Goal: Navigation & Orientation: Find specific page/section

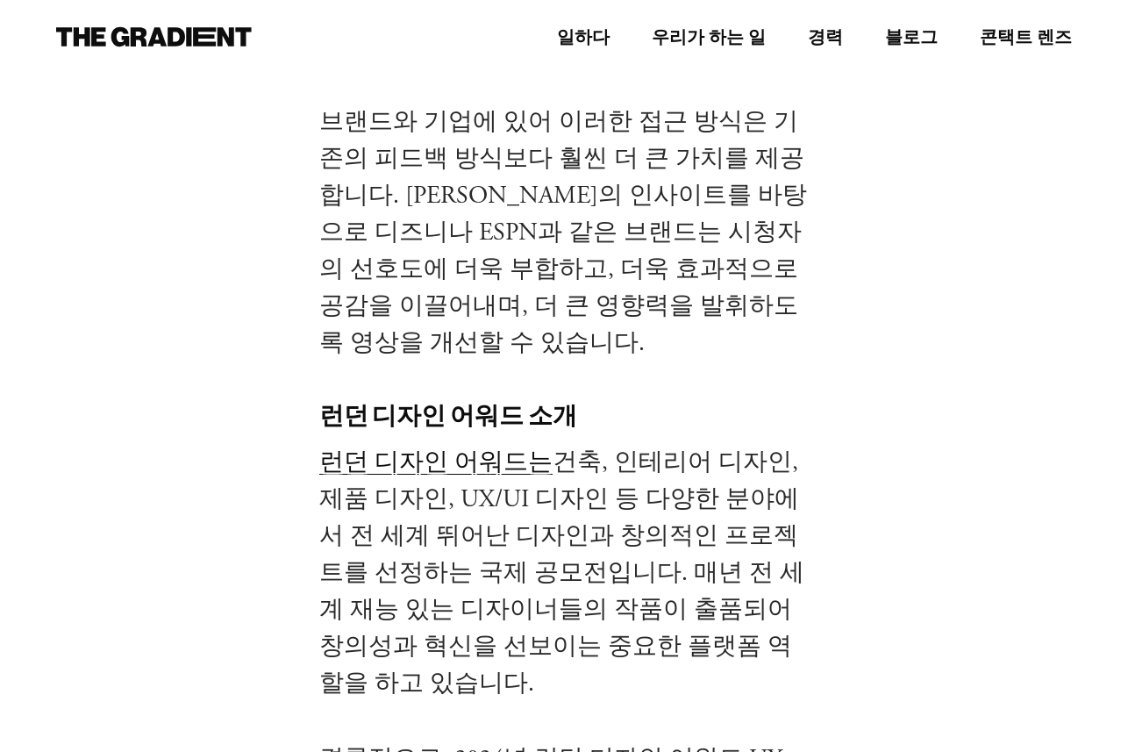
scroll to position [2378, 0]
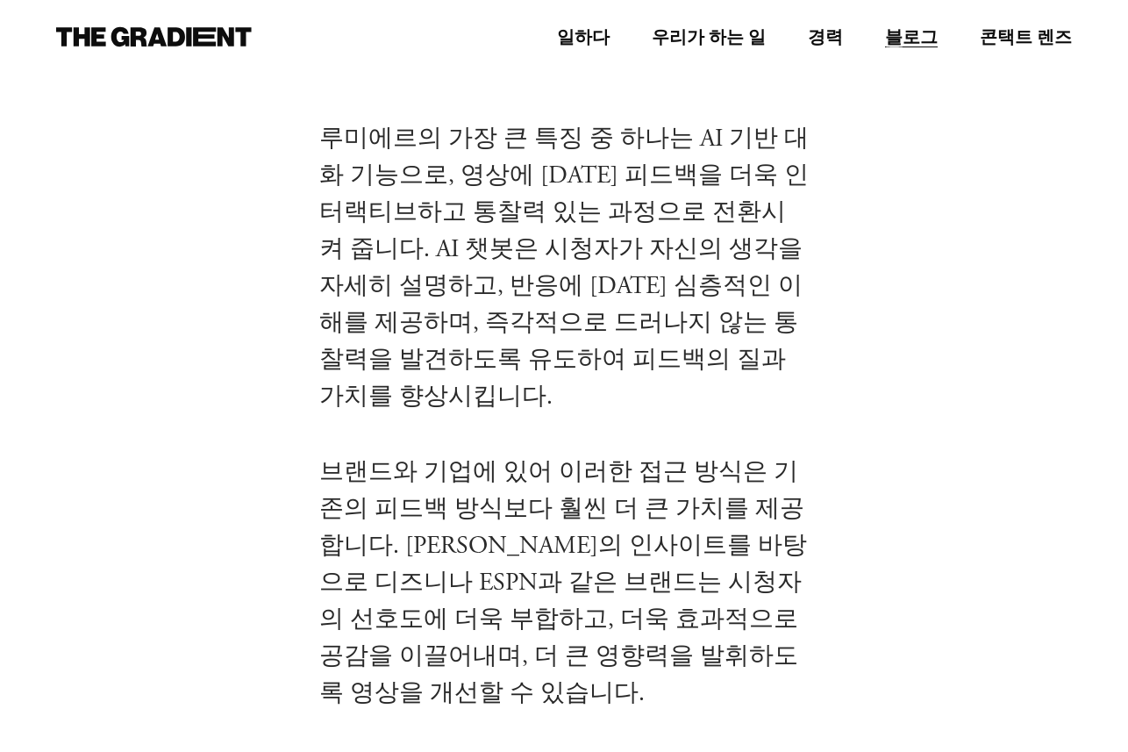
click at [917, 33] on font "블로그" at bounding box center [911, 36] width 53 height 22
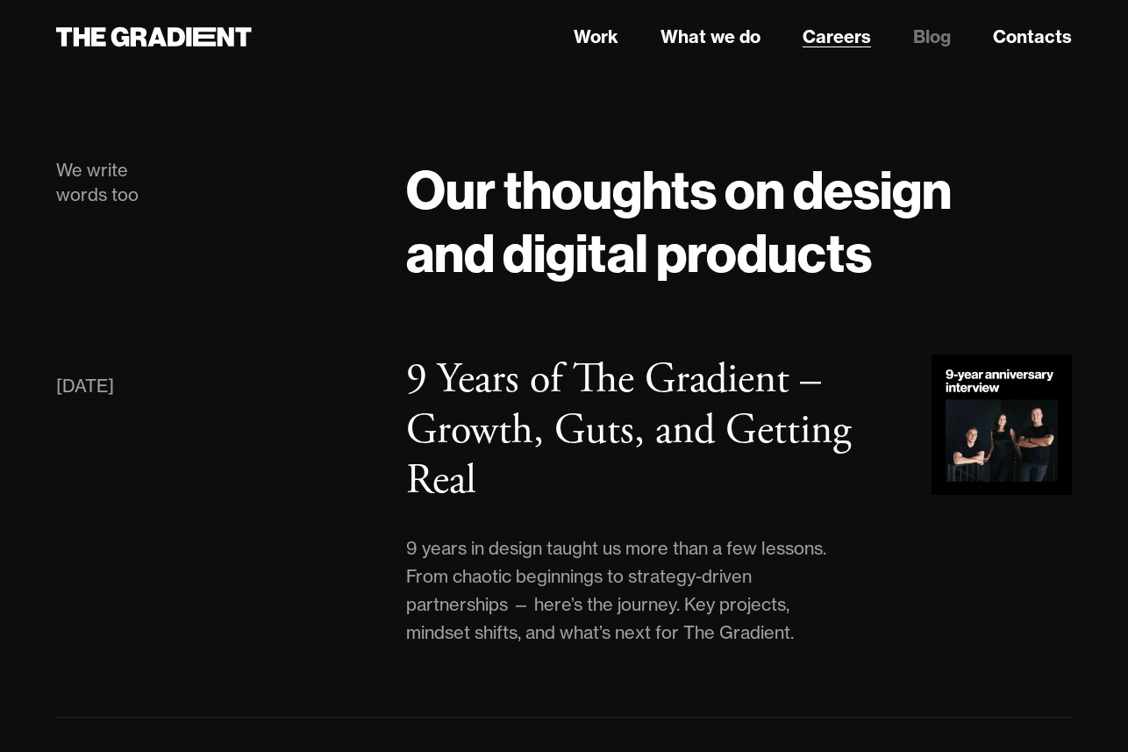
click at [850, 39] on link "Careers" at bounding box center [837, 37] width 68 height 26
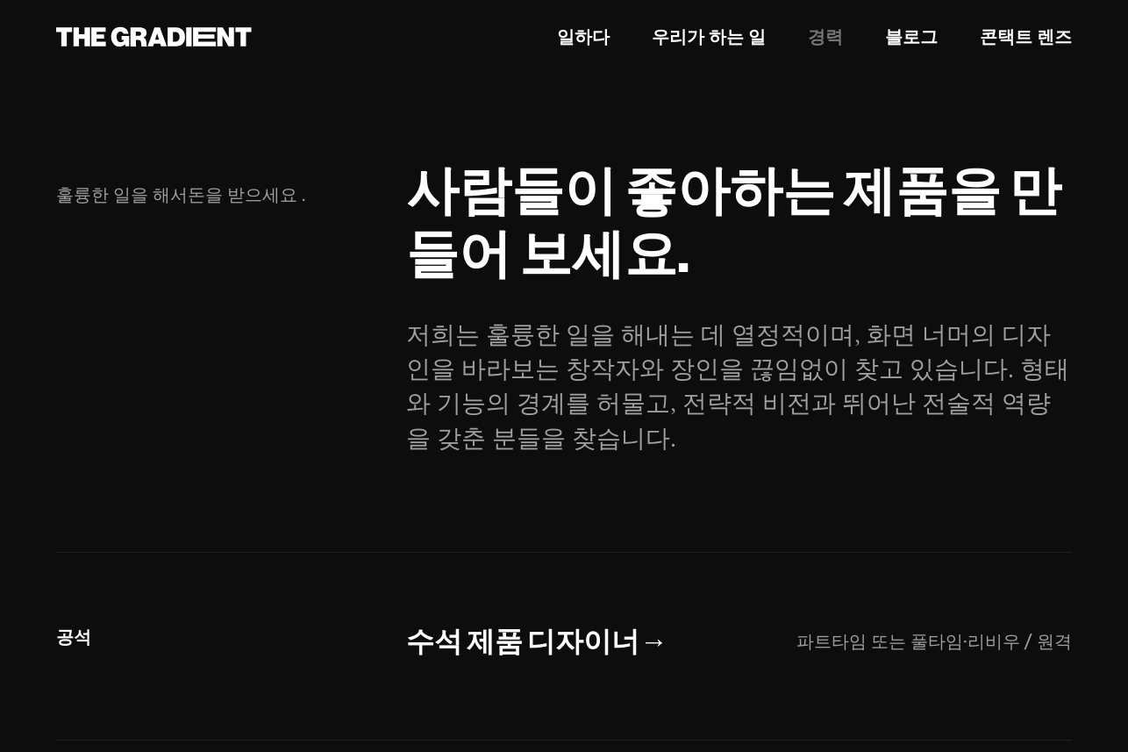
click at [691, 36] on link "우리가 하는 일" at bounding box center [709, 37] width 114 height 26
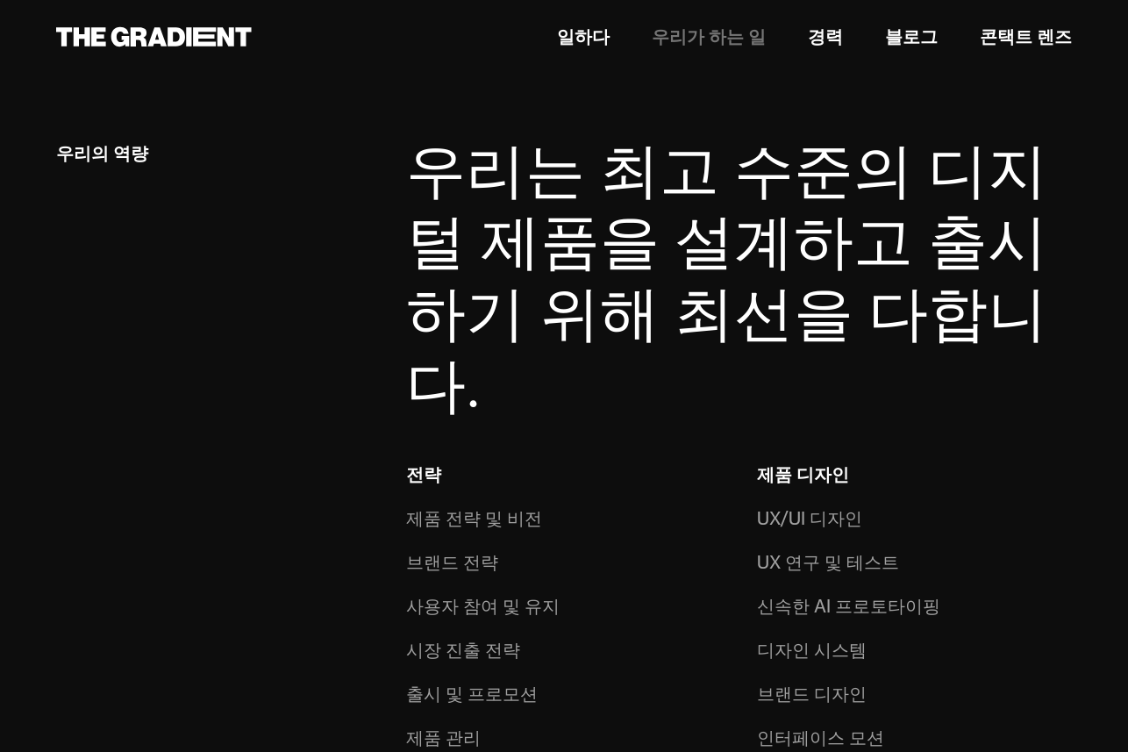
scroll to position [1039, 0]
